Goal: Information Seeking & Learning: Check status

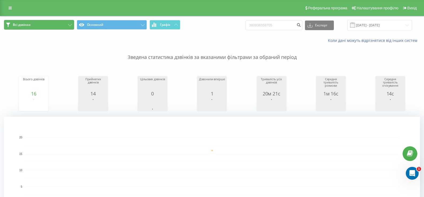
click at [44, 23] on button "Всі дзвінки" at bounding box center [39, 25] width 70 height 10
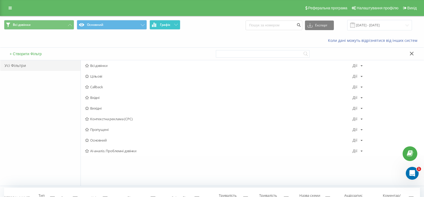
click at [175, 24] on icon at bounding box center [176, 25] width 4 height 2
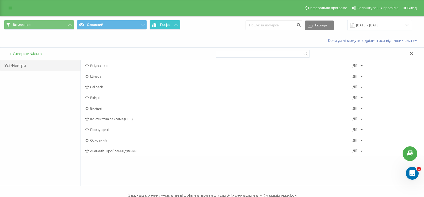
click at [176, 25] on icon at bounding box center [176, 25] width 4 height 2
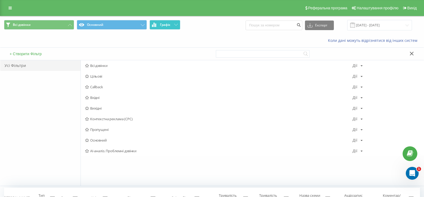
click at [167, 25] on span "Графік" at bounding box center [165, 25] width 10 height 4
click at [168, 24] on span "Графік" at bounding box center [165, 25] width 10 height 4
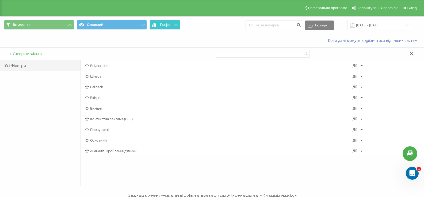
click at [175, 24] on icon at bounding box center [176, 25] width 4 height 2
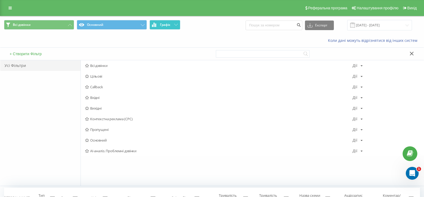
click at [160, 25] on span "Графік" at bounding box center [165, 25] width 10 height 4
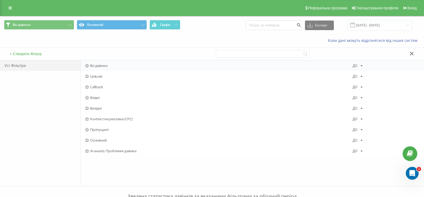
click at [91, 65] on span "Всі дзвінки" at bounding box center [218, 66] width 267 height 4
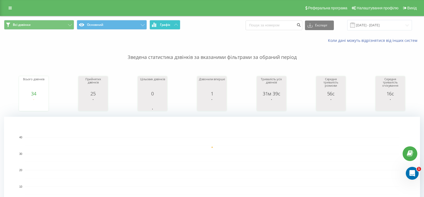
click at [176, 26] on button "Графік" at bounding box center [164, 25] width 31 height 10
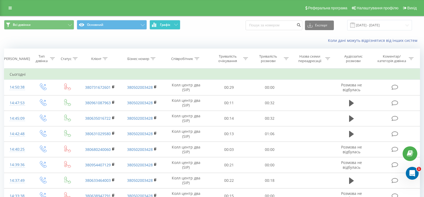
click at [176, 22] on button "Графік" at bounding box center [164, 25] width 31 height 10
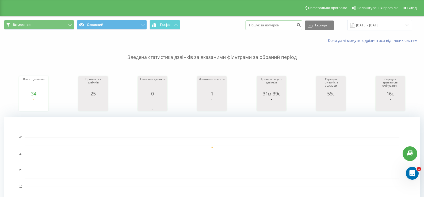
paste input "380962186593"
type input "380962186593"
click at [301, 25] on icon "submit" at bounding box center [298, 24] width 5 height 3
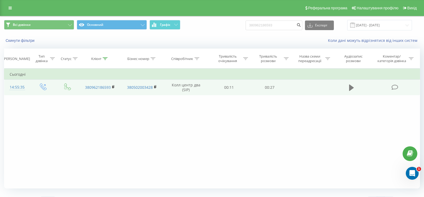
click at [352, 87] on icon at bounding box center [351, 88] width 5 height 6
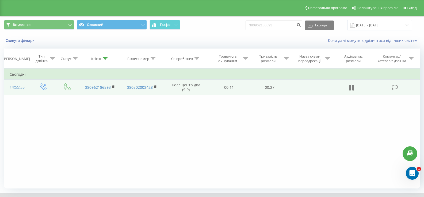
click at [352, 88] on icon at bounding box center [353, 88] width 2 height 6
click at [352, 88] on icon at bounding box center [351, 88] width 5 height 6
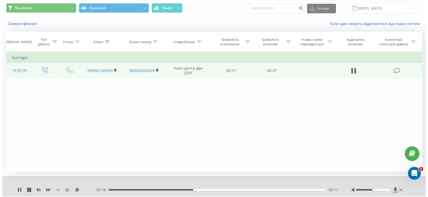
scroll to position [32, 0]
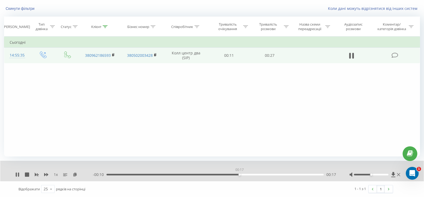
click at [239, 175] on div "00:17" at bounding box center [214, 175] width 217 height 2
click at [277, 176] on div "00:17" at bounding box center [214, 175] width 217 height 2
click at [298, 174] on div "00:22" at bounding box center [214, 175] width 217 height 2
click at [28, 9] on button "Скинути фільтри" at bounding box center [20, 8] width 33 height 5
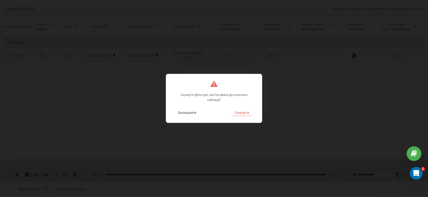
click at [246, 115] on button "Скинути" at bounding box center [242, 112] width 20 height 7
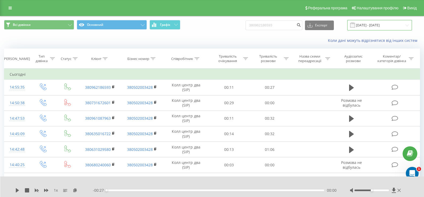
click at [383, 23] on input "22.05.2025 - 22.08.2025" at bounding box center [379, 25] width 65 height 10
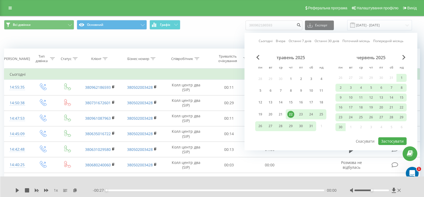
click at [401, 57] on div "червень 2025" at bounding box center [370, 57] width 71 height 5
click at [402, 58] on span "Next Month" at bounding box center [403, 57] width 3 height 5
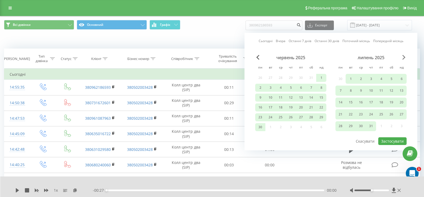
click at [402, 58] on span "Next Month" at bounding box center [403, 57] width 3 height 5
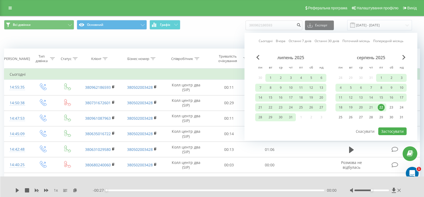
click at [380, 108] on div "22" at bounding box center [380, 107] width 7 height 7
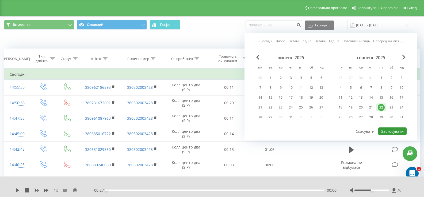
click at [389, 133] on button "Застосувати" at bounding box center [392, 132] width 28 height 8
type input "[DATE] - [DATE]"
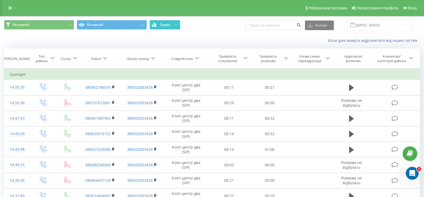
click at [175, 24] on icon at bounding box center [176, 25] width 4 height 2
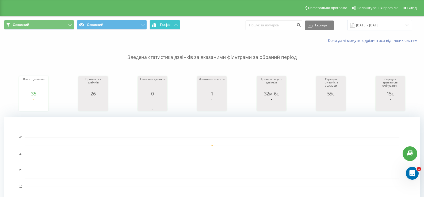
click at [174, 25] on icon at bounding box center [176, 25] width 4 height 2
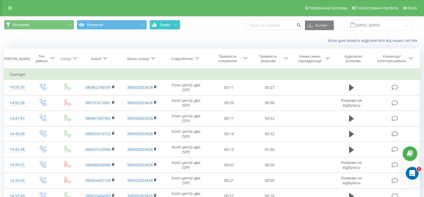
click at [174, 25] on icon at bounding box center [176, 25] width 4 height 2
